Goal: Information Seeking & Learning: Learn about a topic

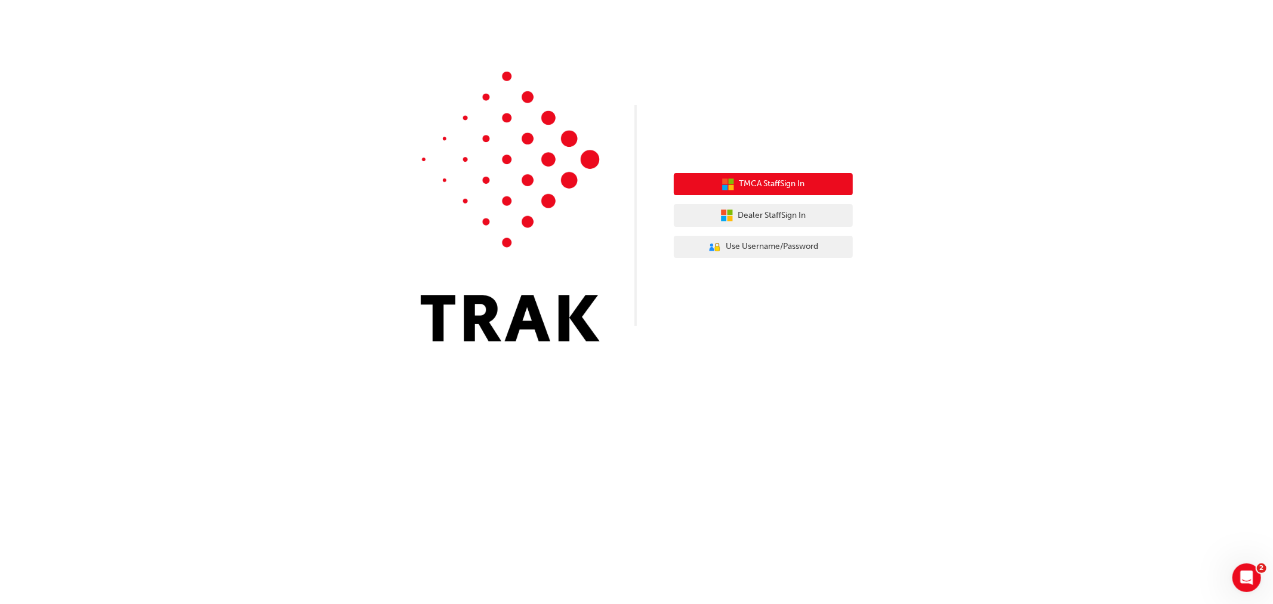
click at [766, 177] on button "TMCA Staff Sign In" at bounding box center [763, 184] width 179 height 23
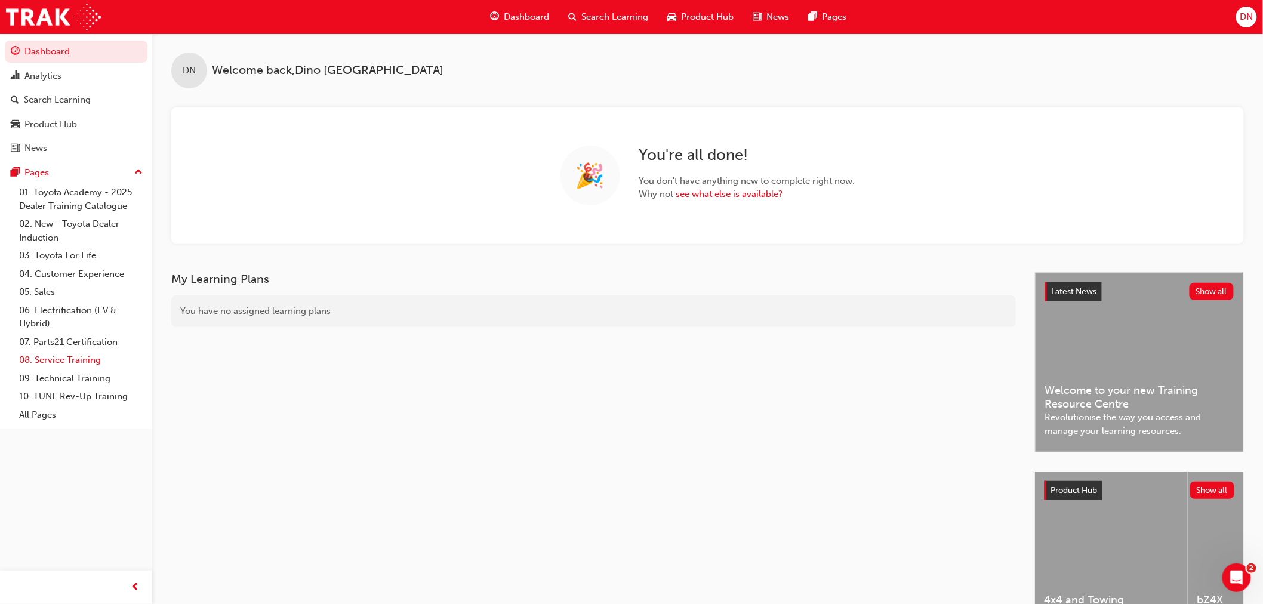
click at [43, 359] on link "08. Service Training" at bounding box center [80, 360] width 133 height 19
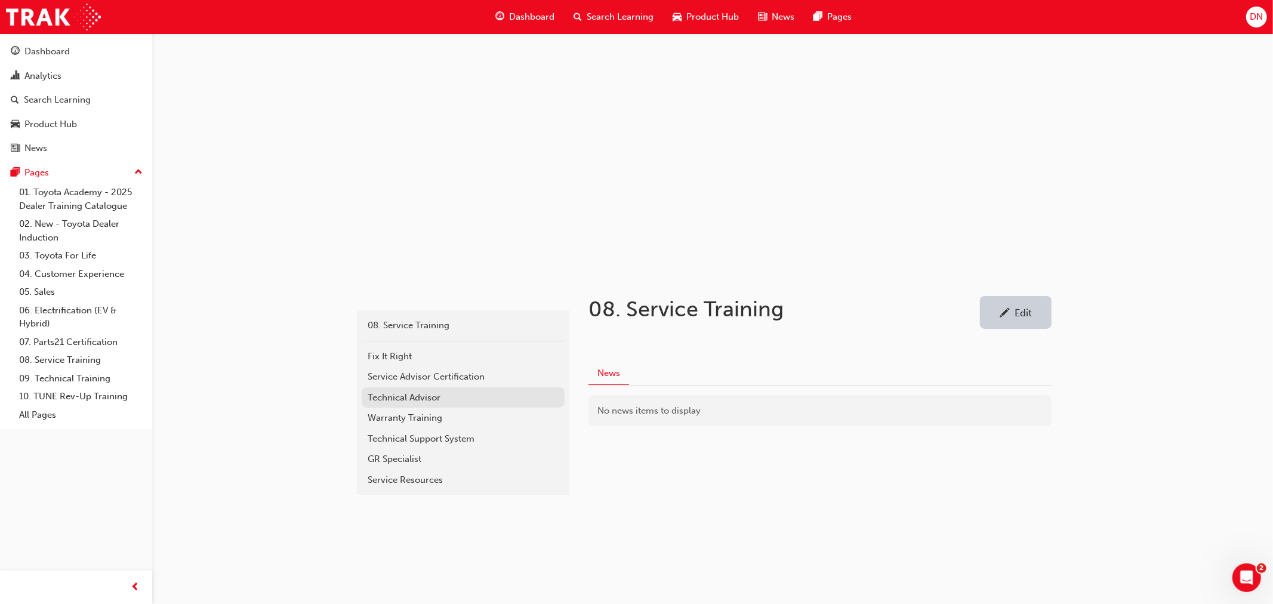
click at [417, 397] on div "Technical Advisor" at bounding box center [463, 398] width 191 height 14
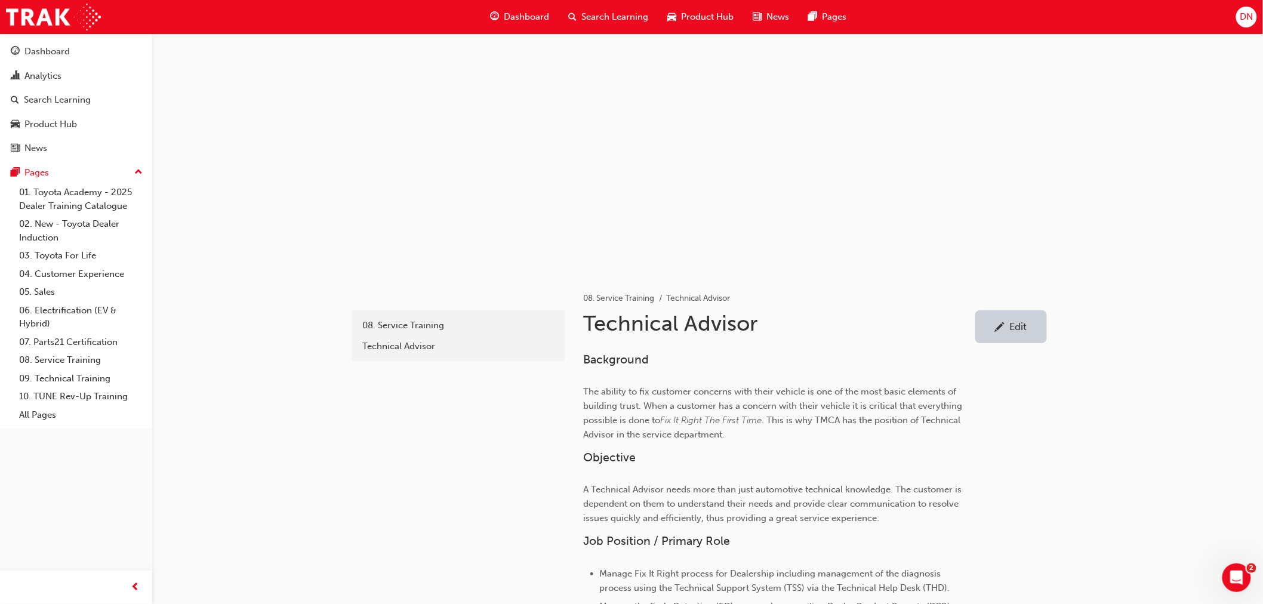
click at [602, 20] on span "Search Learning" at bounding box center [615, 17] width 67 height 14
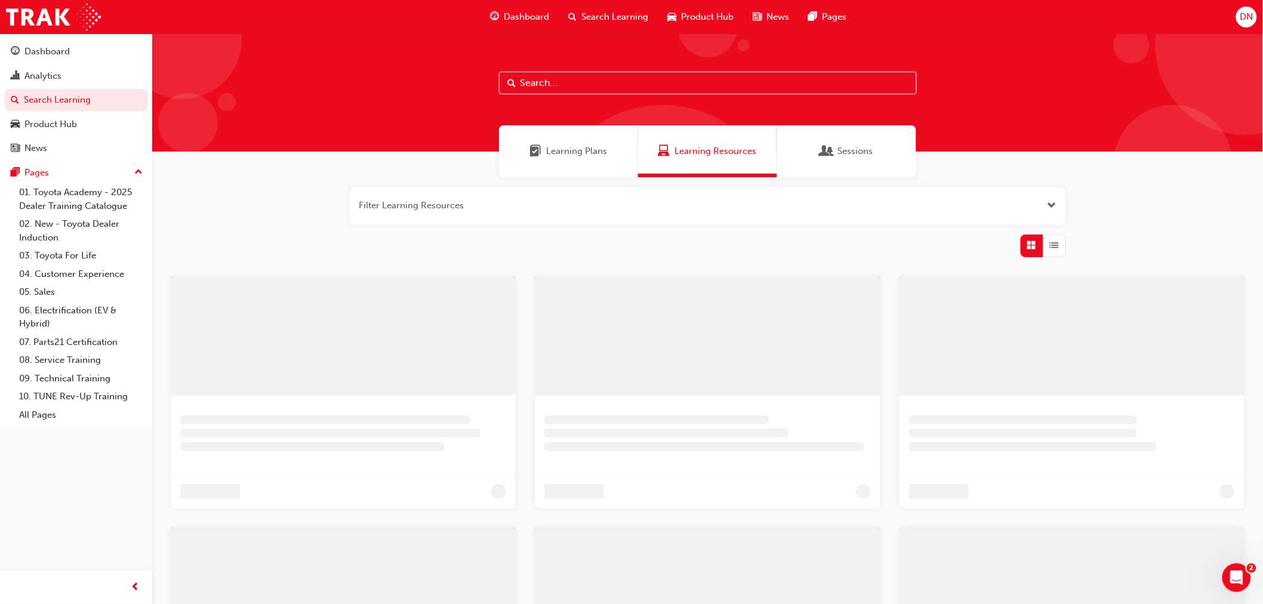
click at [600, 85] on input "text" at bounding box center [708, 83] width 418 height 23
drag, startPoint x: 558, startPoint y: 76, endPoint x: 480, endPoint y: 73, distance: 77.7
click at [480, 73] on div "tech ad" at bounding box center [712, 92] width 1121 height 118
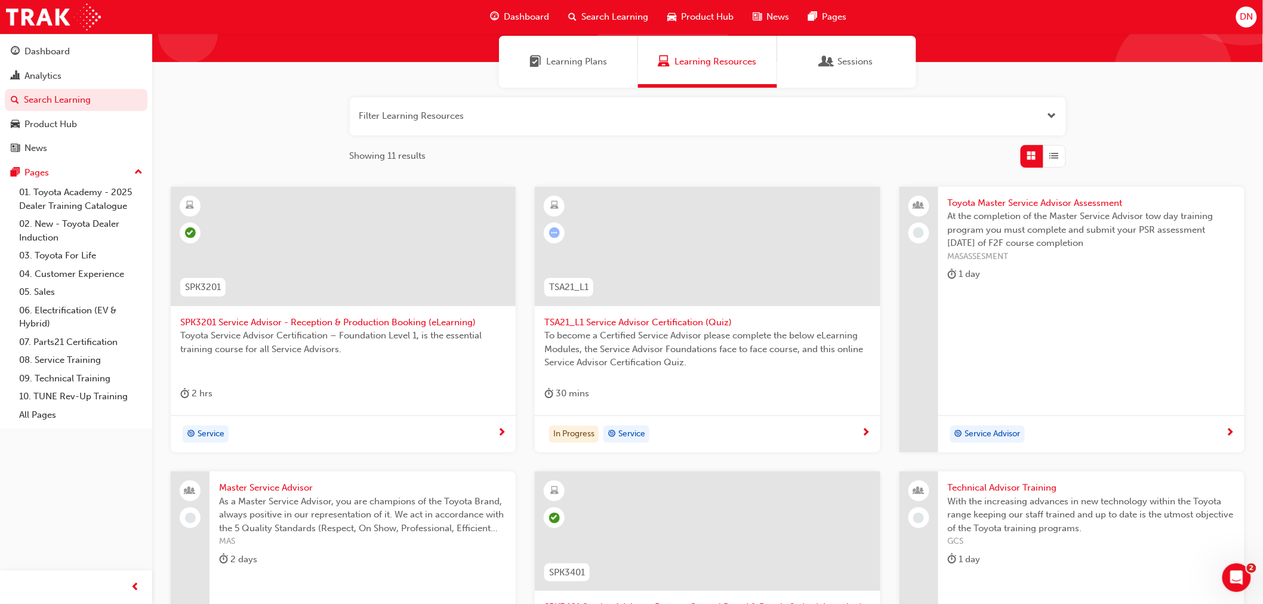
scroll to position [133, 0]
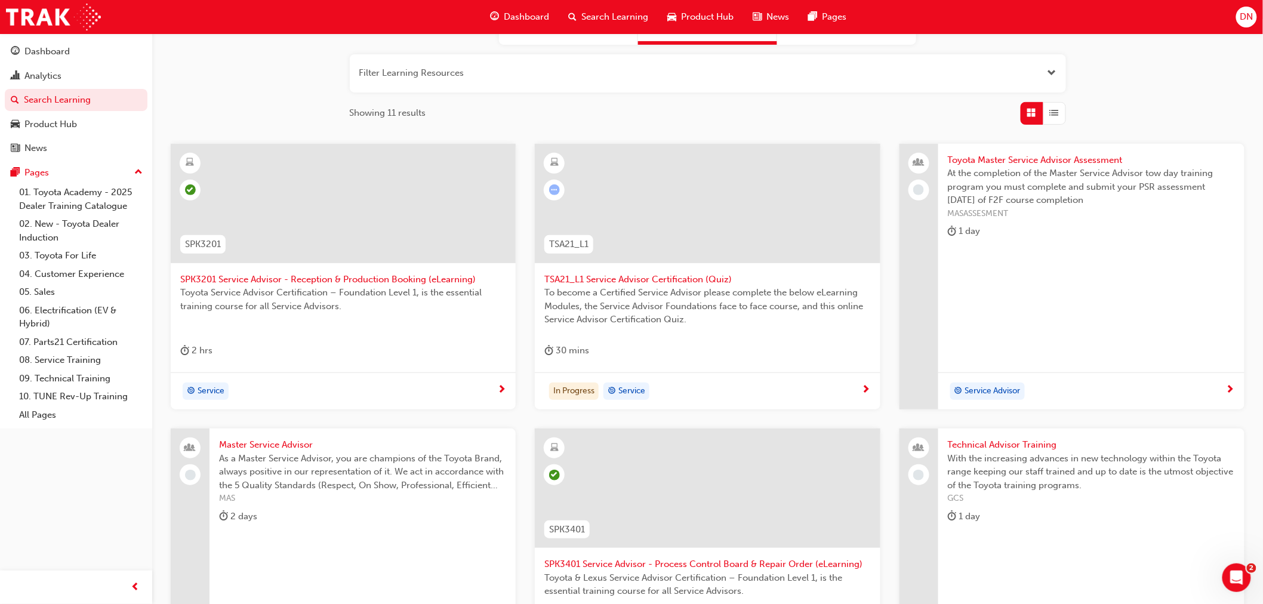
type input "advisor"
click at [994, 440] on span "Technical Advisor Training" at bounding box center [1091, 445] width 287 height 14
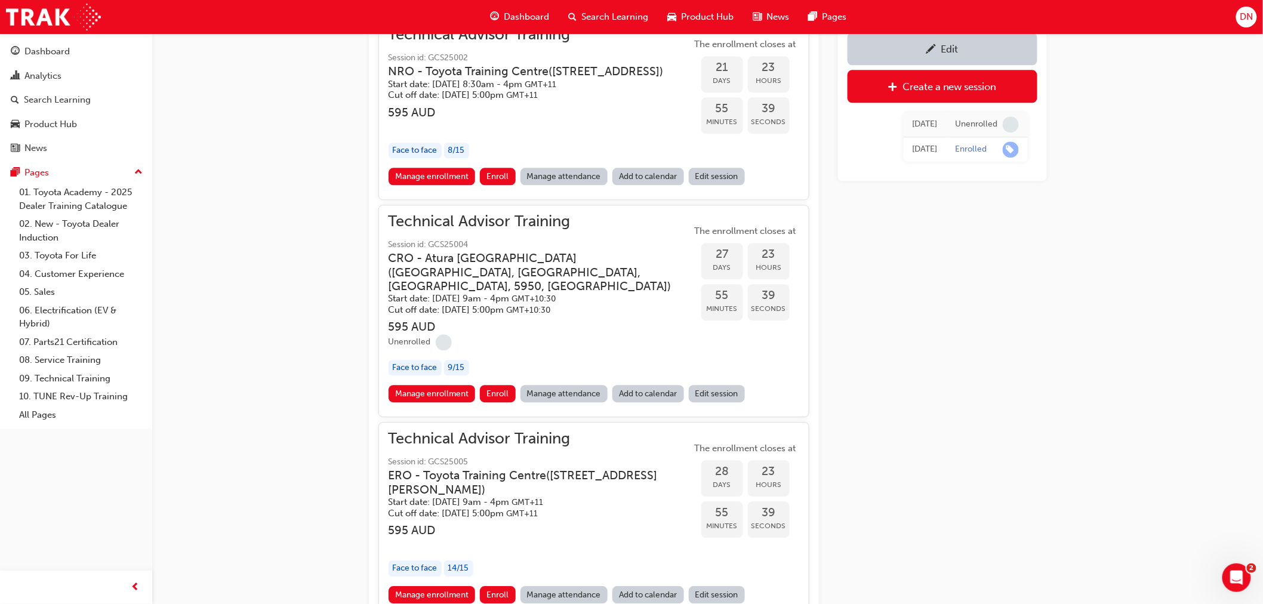
scroll to position [1165, 0]
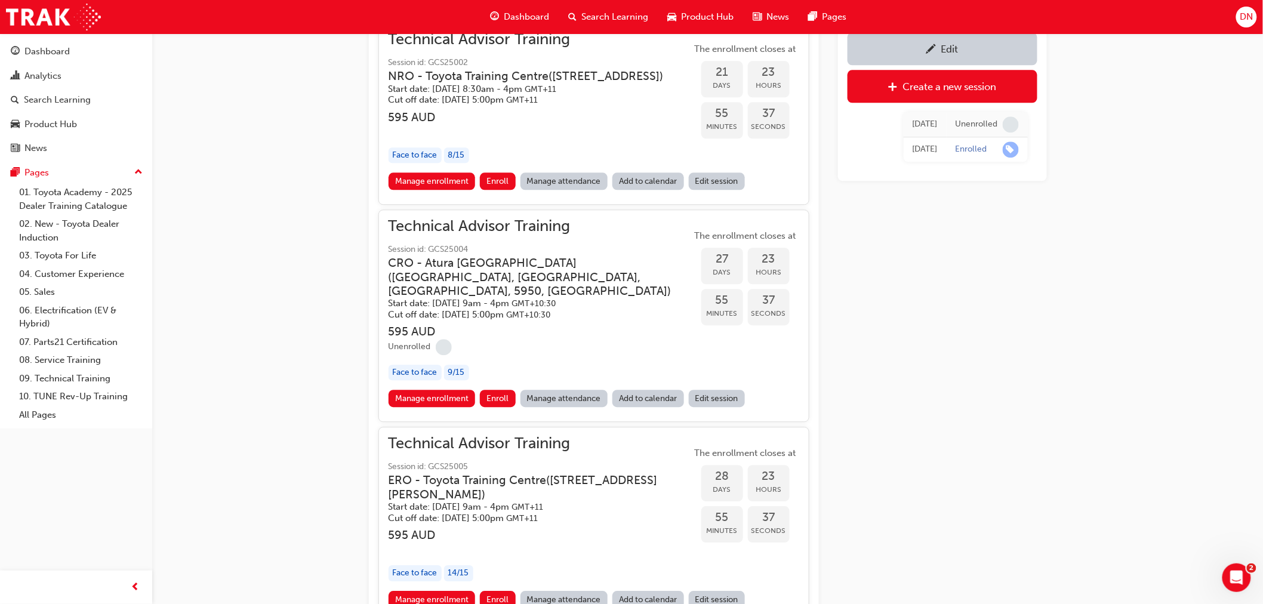
click at [553, 407] on link "Manage attendance" at bounding box center [564, 398] width 88 height 17
